Goal: Information Seeking & Learning: Learn about a topic

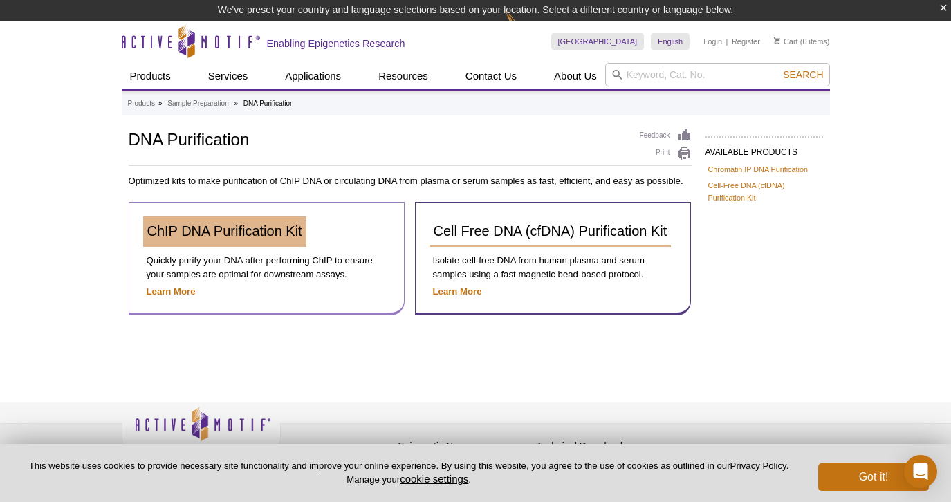
click at [244, 229] on span "ChIP DNA Purification Kit" at bounding box center [224, 230] width 155 height 15
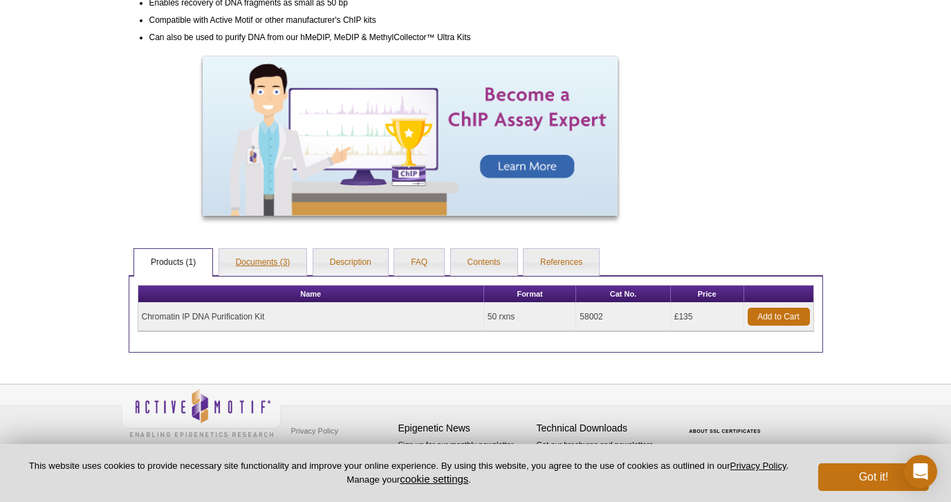
scroll to position [500, 0]
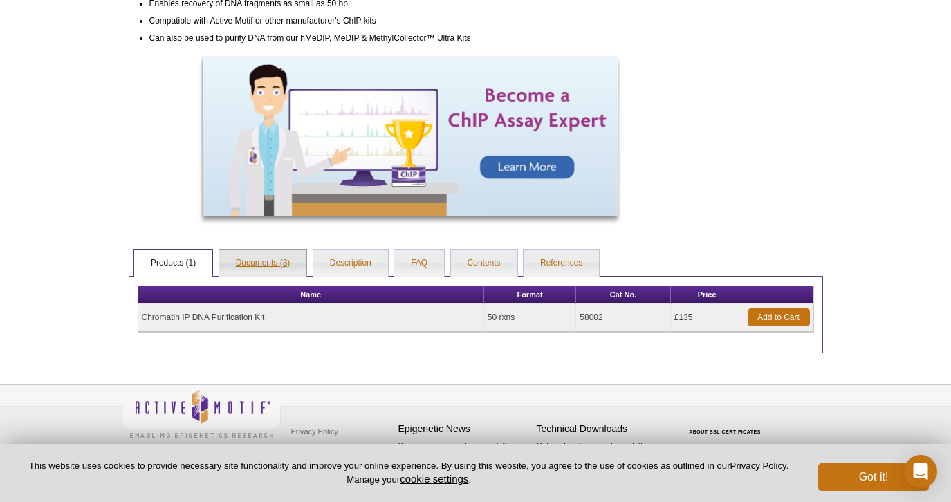
click at [257, 259] on link "Documents (3)" at bounding box center [263, 264] width 88 height 28
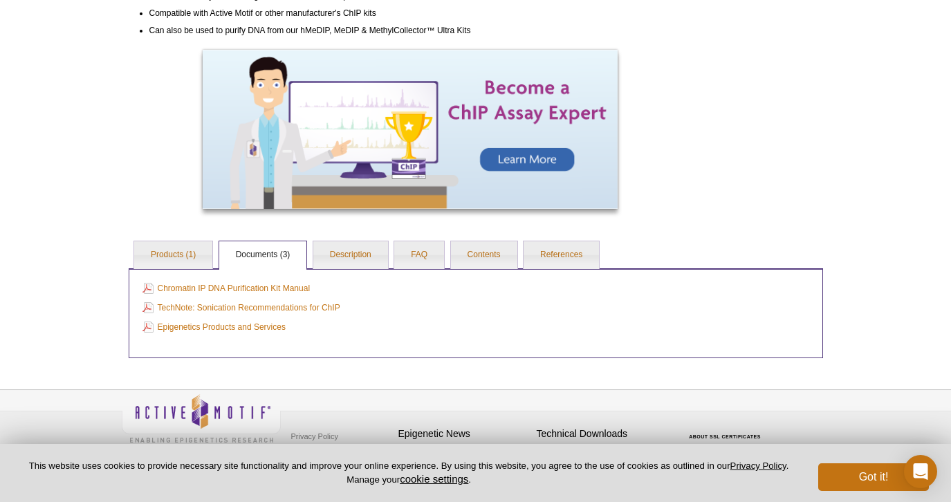
scroll to position [492, 0]
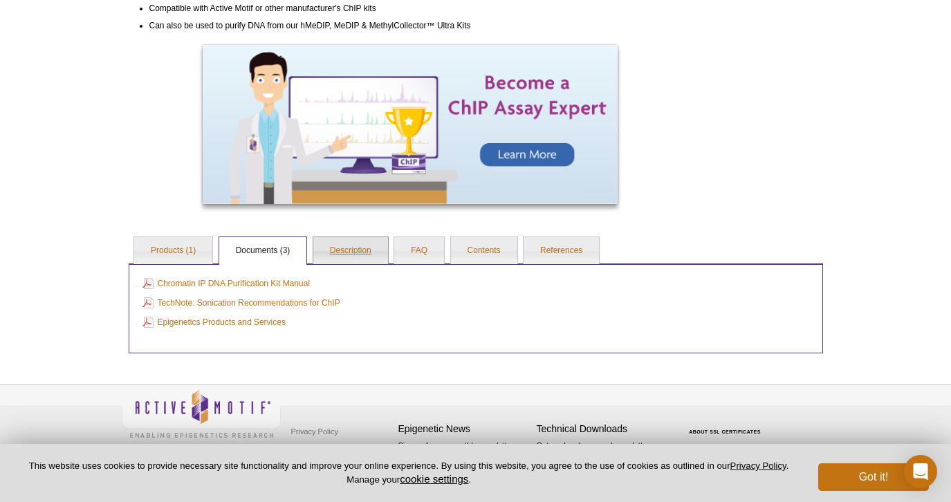
click at [346, 250] on link "Description" at bounding box center [350, 251] width 75 height 28
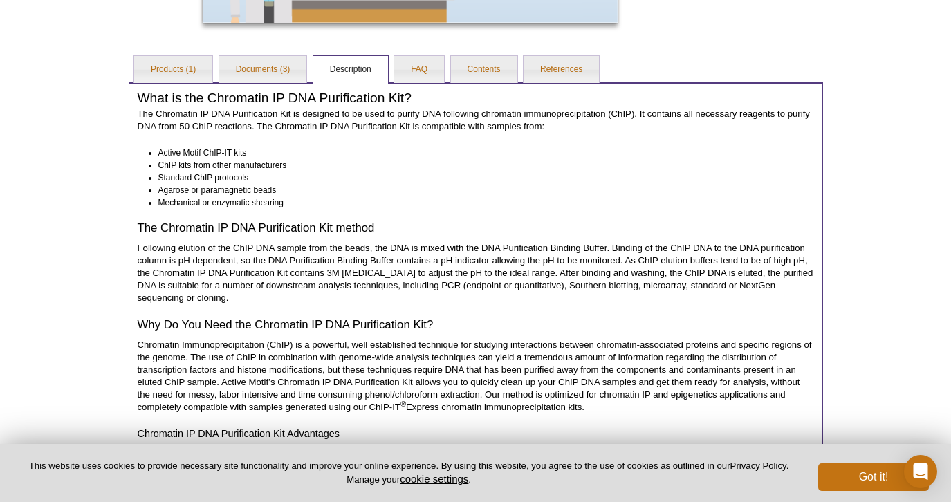
scroll to position [679, 0]
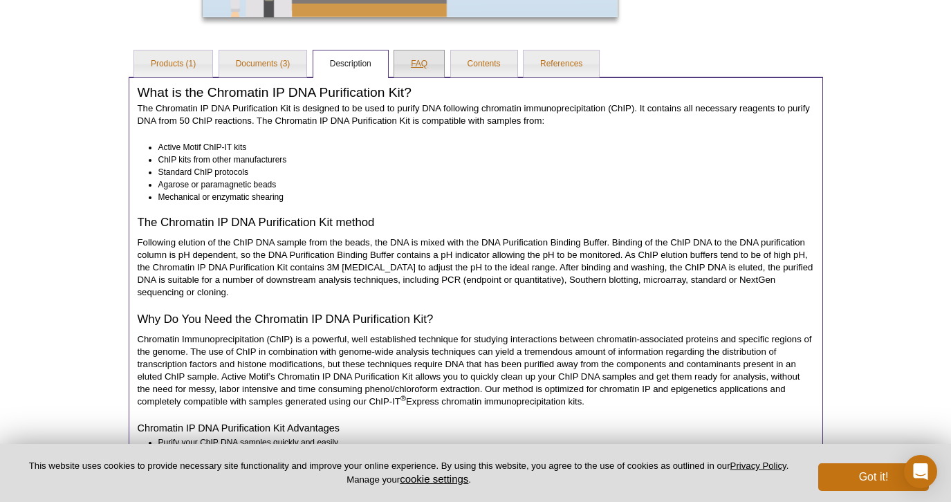
click at [422, 59] on link "FAQ" at bounding box center [419, 65] width 50 height 28
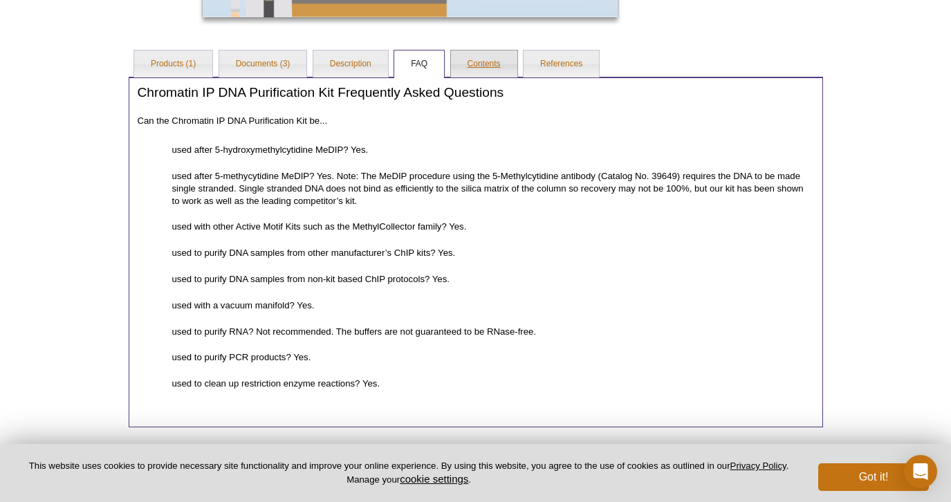
click at [484, 58] on link "Contents" at bounding box center [484, 65] width 66 height 28
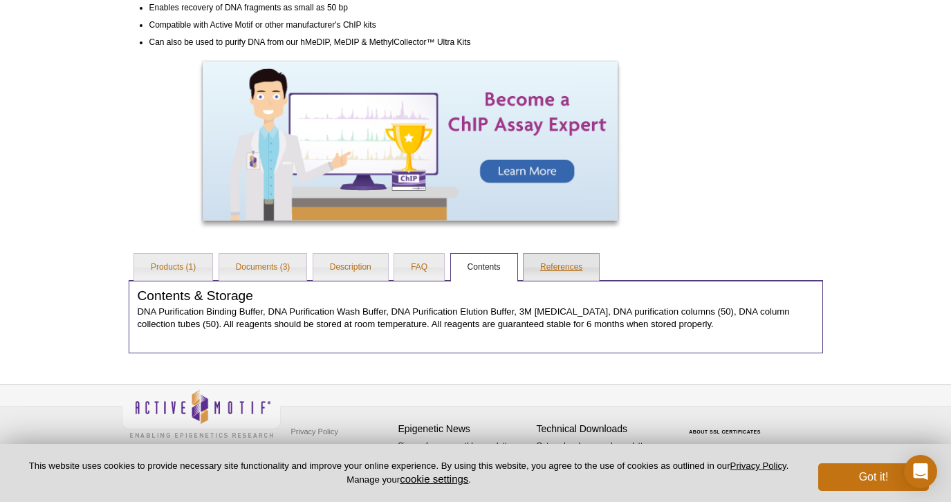
click at [558, 263] on link "References" at bounding box center [561, 268] width 75 height 28
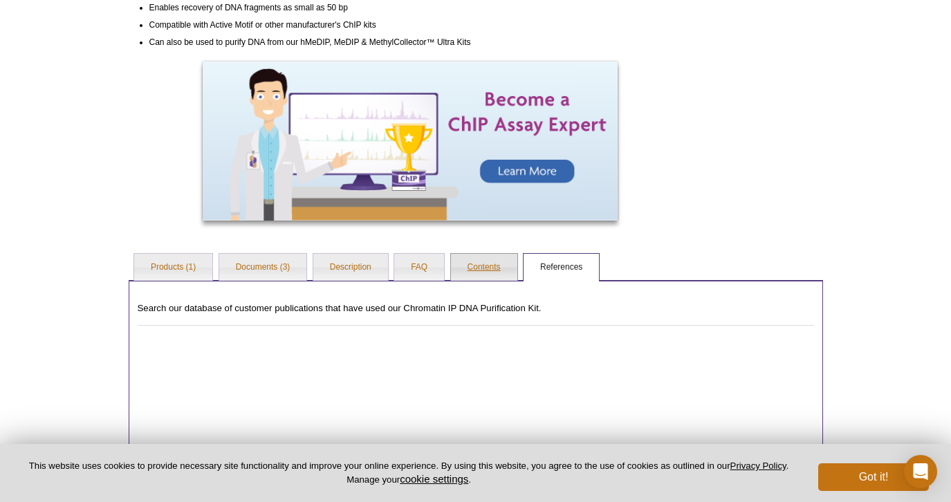
click at [495, 265] on link "Contents" at bounding box center [484, 268] width 66 height 28
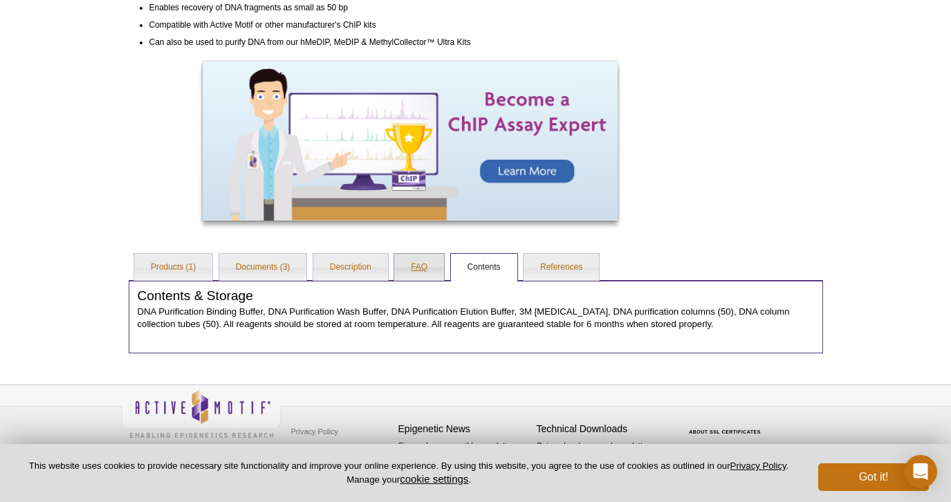
click at [420, 264] on link "FAQ" at bounding box center [419, 268] width 50 height 28
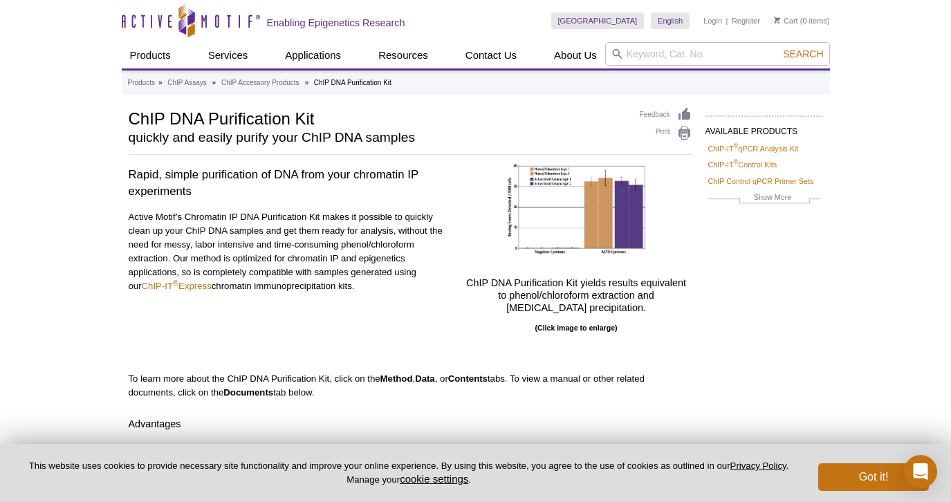
scroll to position [0, 0]
click at [298, 250] on p "Active Motif’s Chromatin IP DNA Purification Kit makes it possible to quickly c…" at bounding box center [290, 251] width 322 height 83
click at [330, 254] on p "Active Motif’s Chromatin IP DNA Purification Kit makes it possible to quickly c…" at bounding box center [290, 251] width 322 height 83
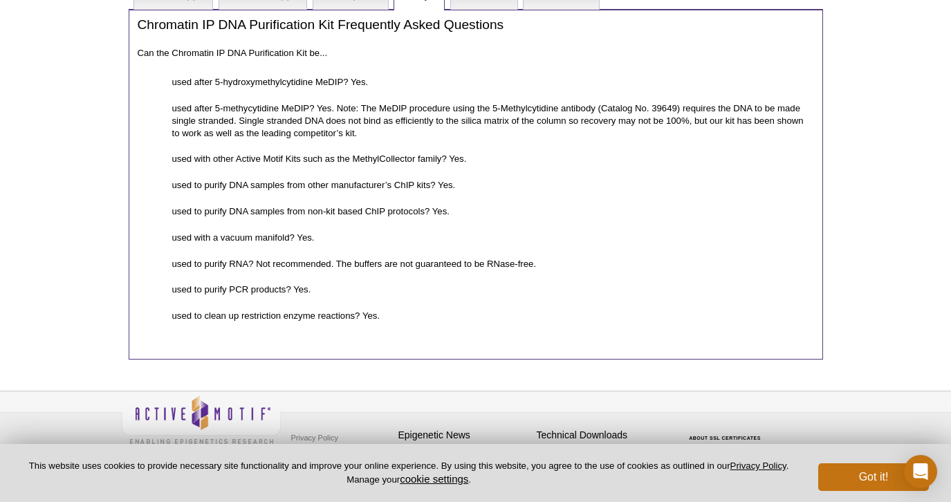
scroll to position [750, 0]
